Goal: Find specific page/section: Find specific page/section

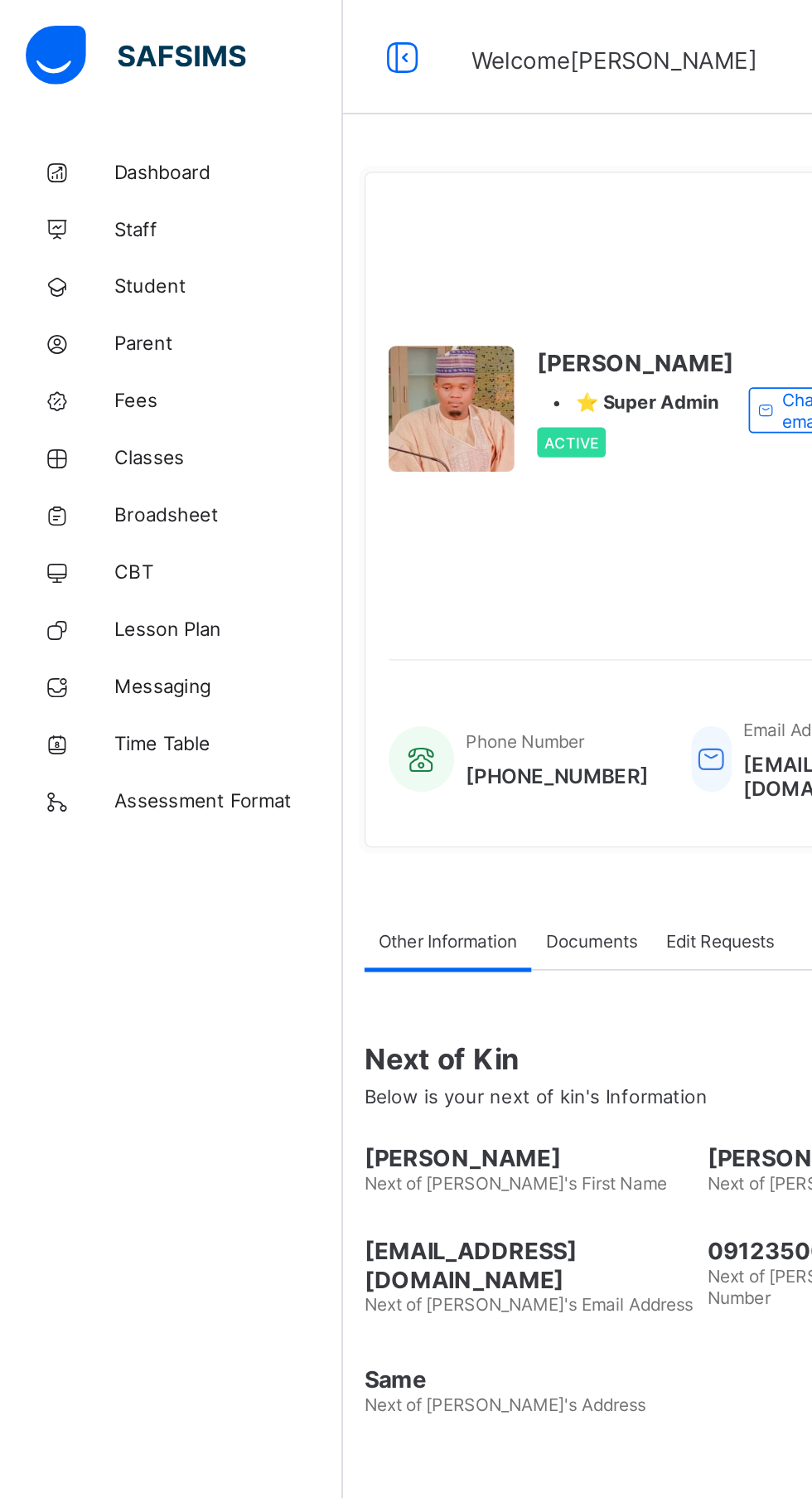
click at [96, 243] on link "Fees" at bounding box center [99, 232] width 199 height 33
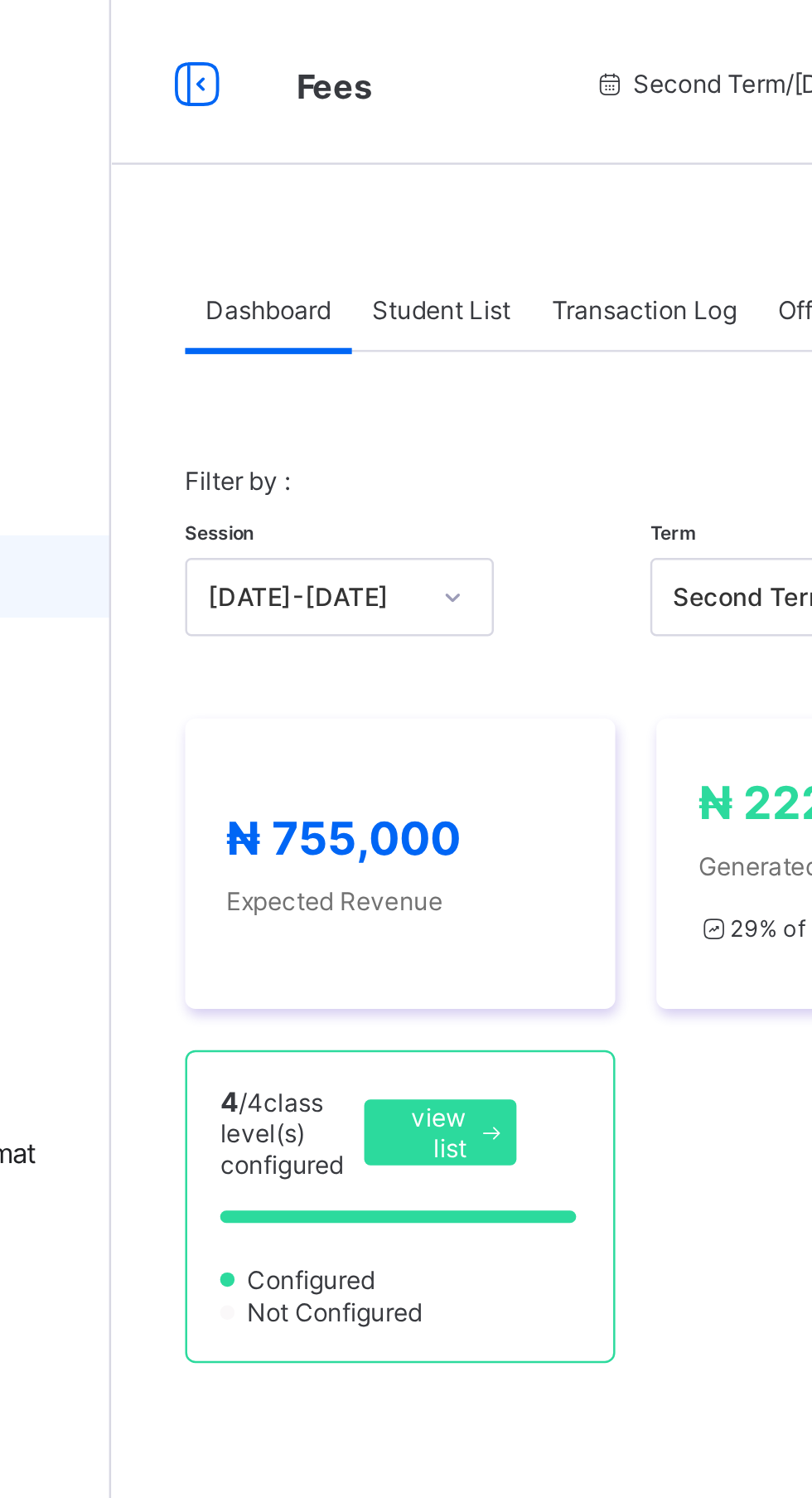
click at [352, 119] on span "Student List" at bounding box center [331, 125] width 55 height 13
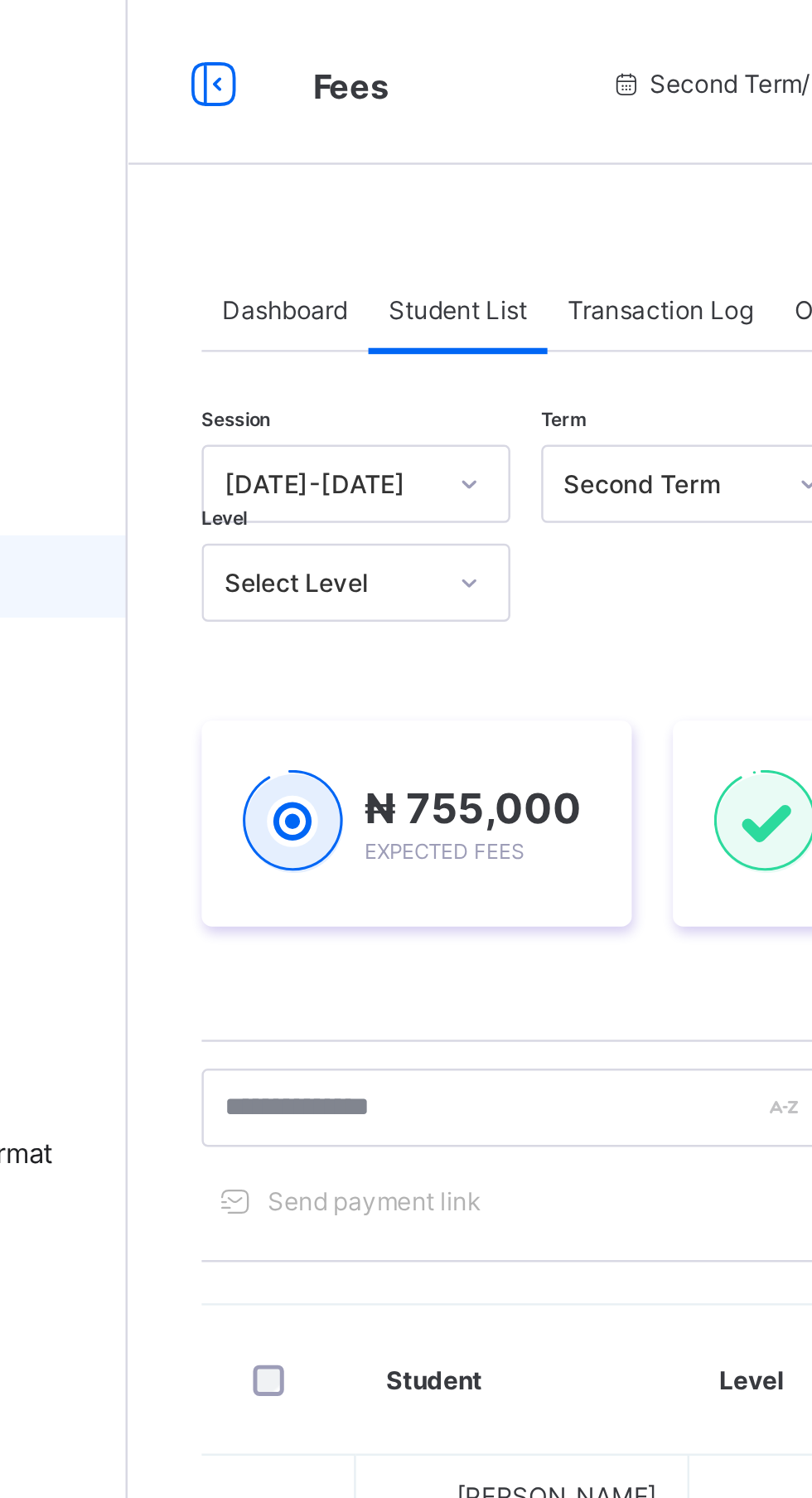
click at [279, 129] on span "Dashboard" at bounding box center [262, 125] width 51 height 13
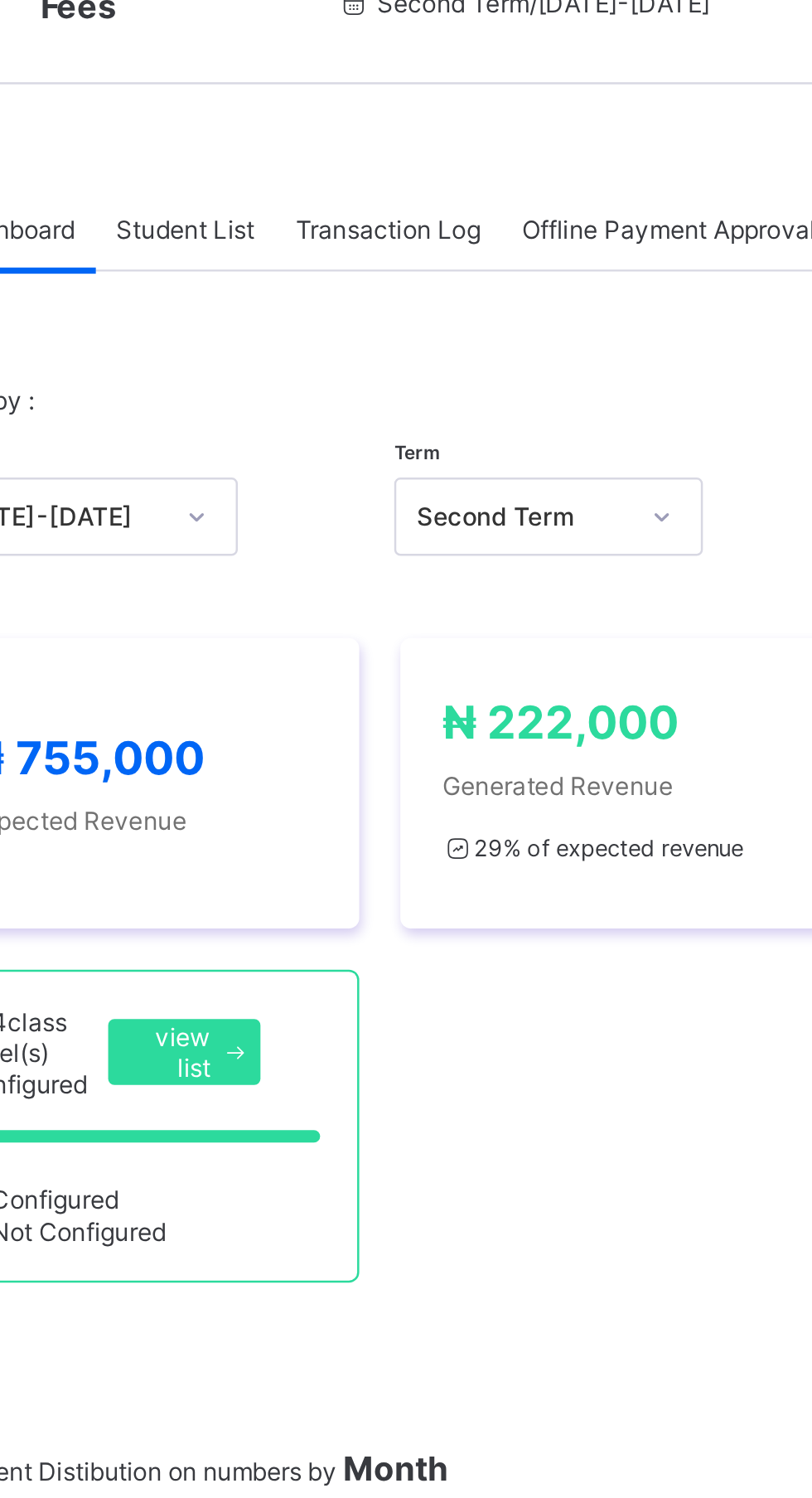
click at [493, 384] on div "₦ 222,000 Generated Revenue 29 % of expected revenue" at bounding box center [505, 347] width 140 height 71
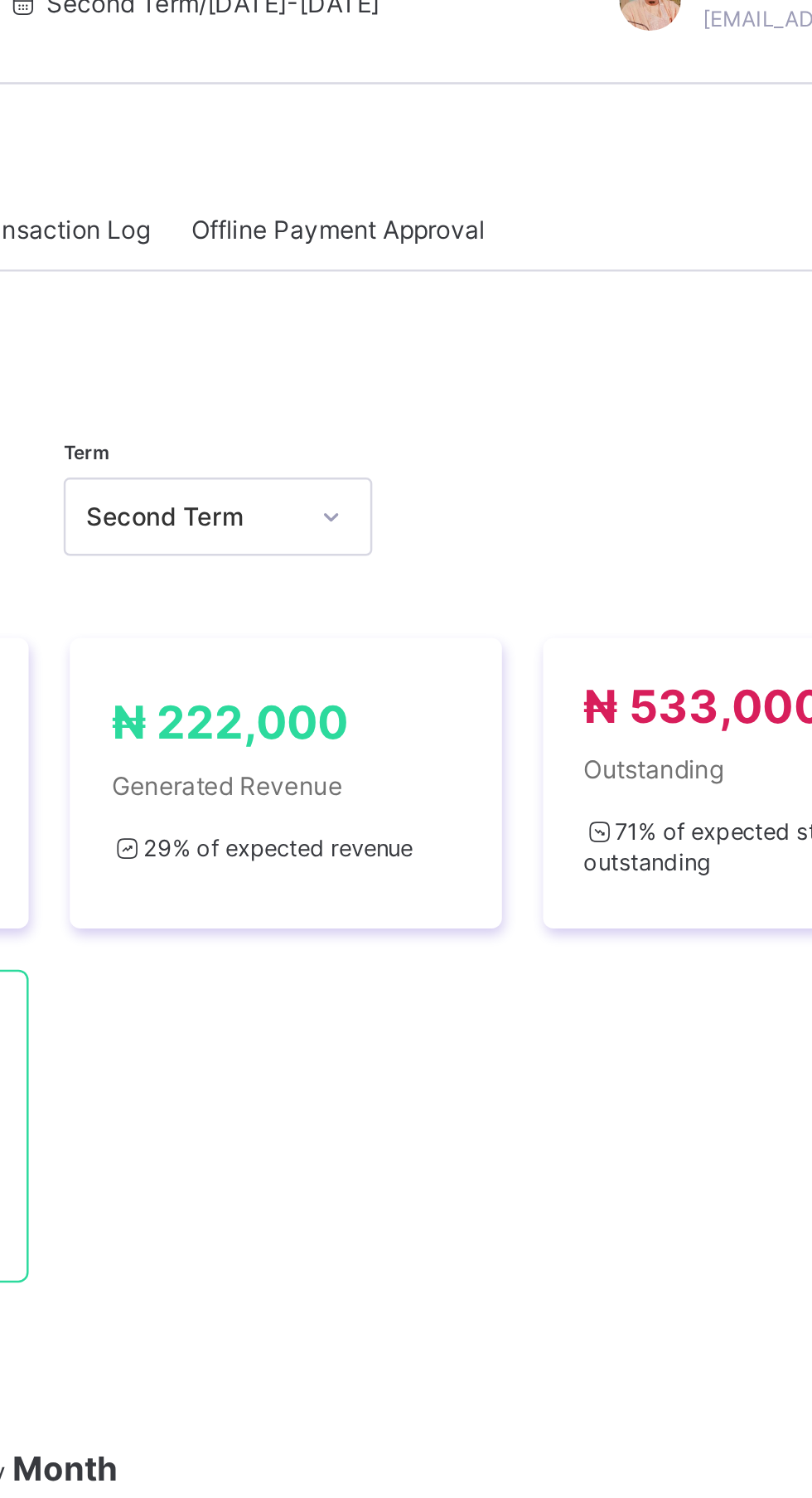
click at [662, 386] on span "71 % of expected still outstanding" at bounding box center [677, 374] width 101 height 24
